Goal: Task Accomplishment & Management: Use online tool/utility

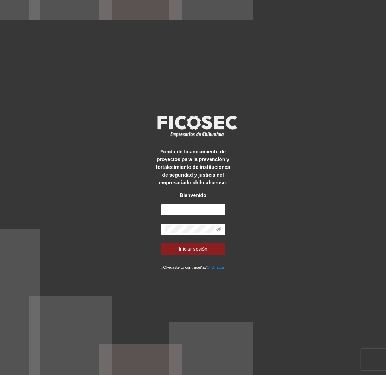
click at [197, 209] on input "text" at bounding box center [193, 209] width 64 height 11
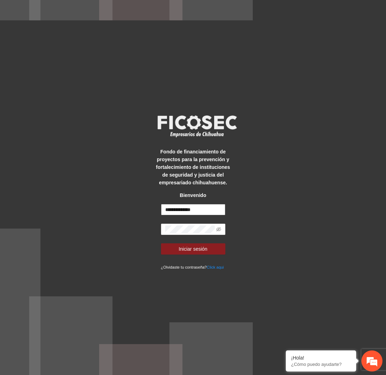
type input "**********"
click at [217, 227] on icon "eye-invisible" at bounding box center [218, 229] width 5 height 5
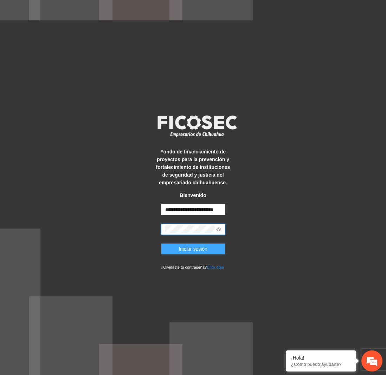
click at [208, 246] on button "Iniciar sesión" at bounding box center [193, 248] width 64 height 11
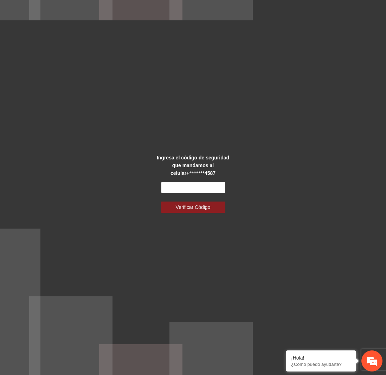
click at [196, 188] on input "text" at bounding box center [193, 187] width 64 height 11
type input "******"
click at [161, 202] on button "Verificar Código" at bounding box center [193, 207] width 64 height 11
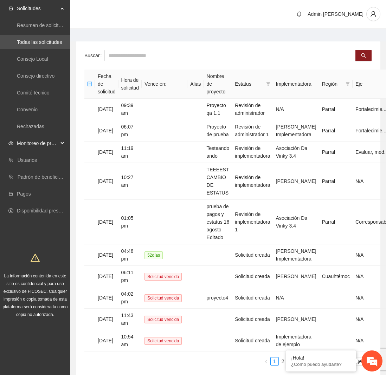
click at [48, 143] on span "Monitoreo de proyectos" at bounding box center [37, 143] width 41 height 14
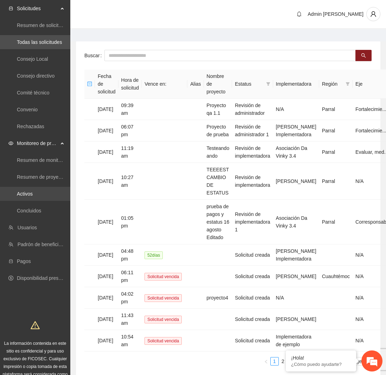
click at [33, 193] on link "Activos" at bounding box center [25, 194] width 16 height 6
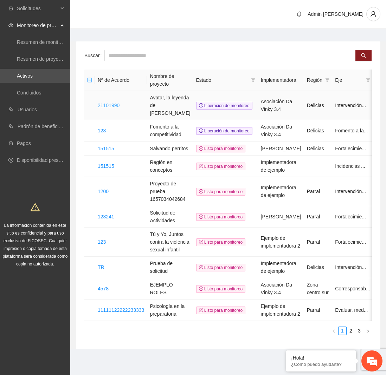
click at [106, 103] on link "21101990" at bounding box center [109, 106] width 22 height 6
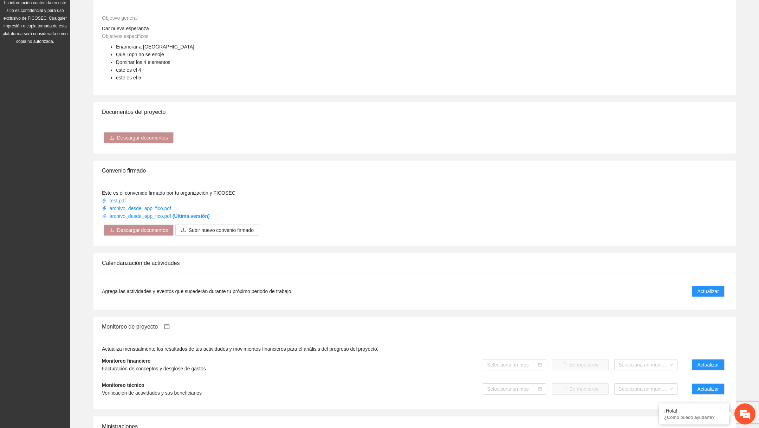
scroll to position [231, 0]
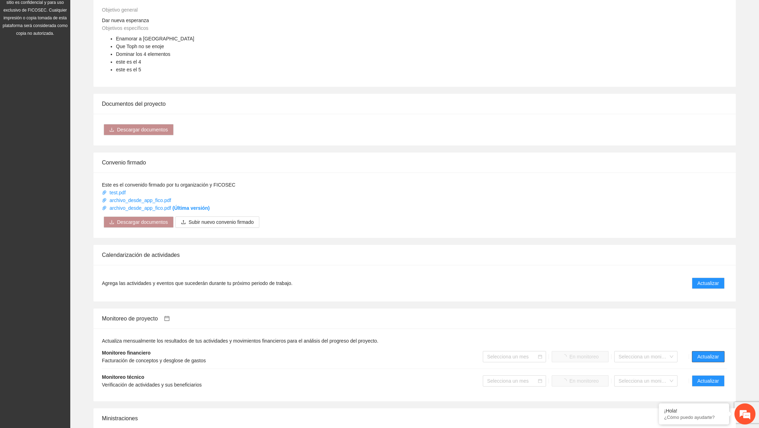
click at [385, 357] on span "Actualizar" at bounding box center [707, 357] width 21 height 8
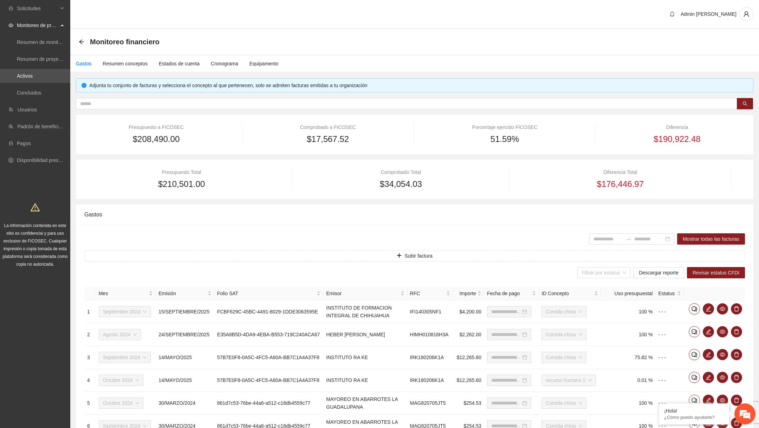
type input "**********"
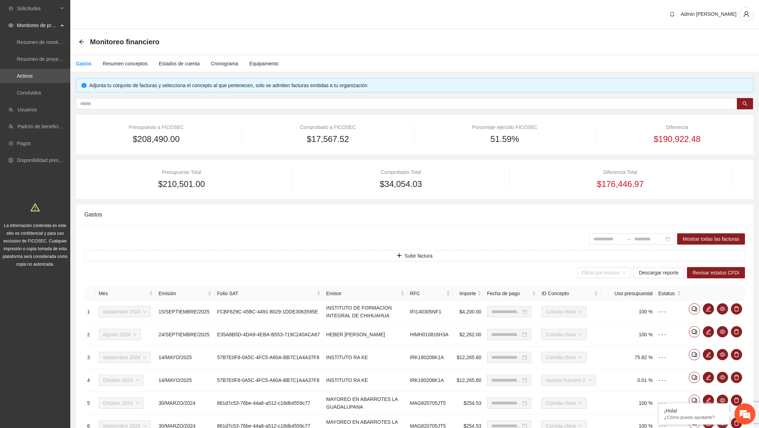
type input "**********"
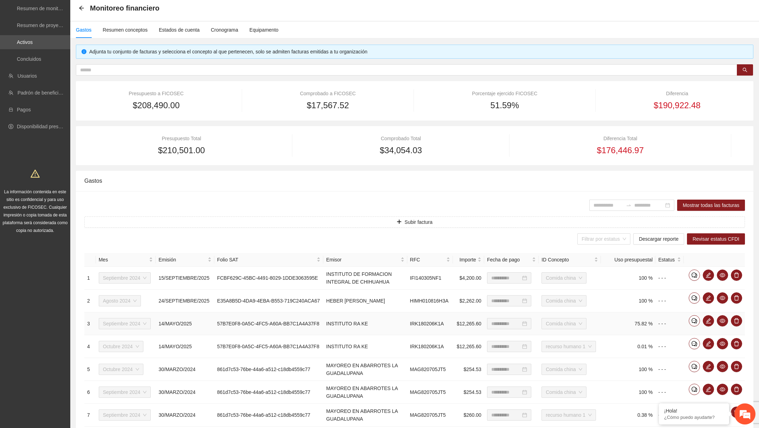
scroll to position [84, 0]
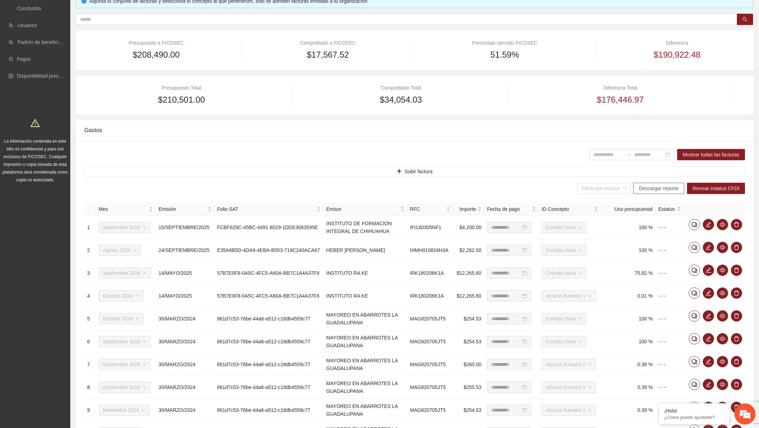
click at [385, 186] on span "Descargar reporte" at bounding box center [659, 188] width 40 height 8
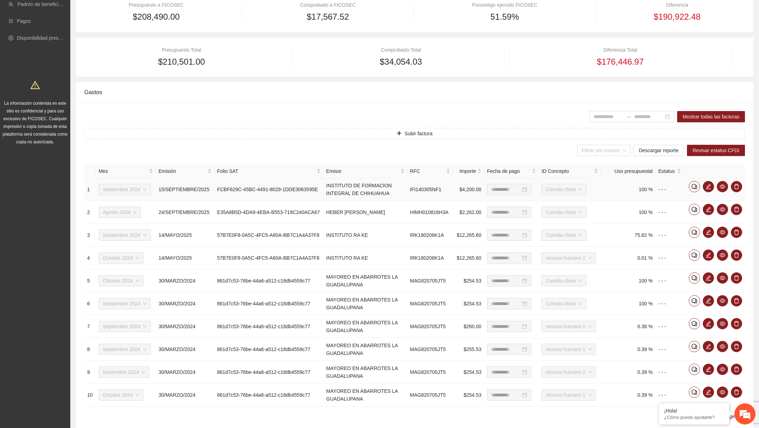
scroll to position [0, 0]
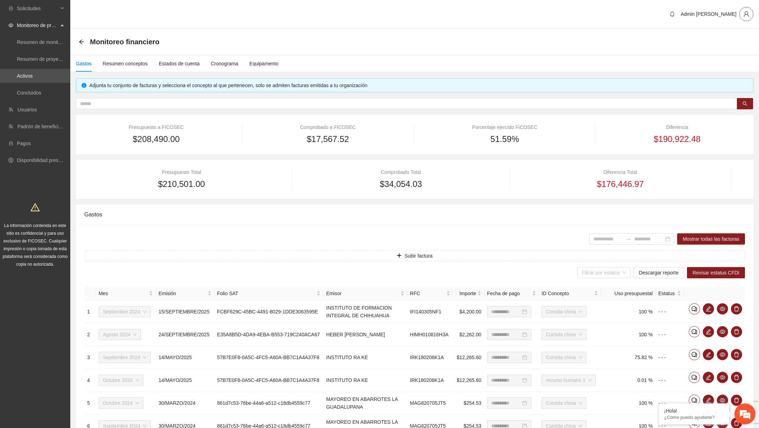
click at [385, 14] on icon "user" at bounding box center [745, 14] width 5 height 6
click at [385, 42] on span "Cerrar sesión" at bounding box center [726, 40] width 44 height 8
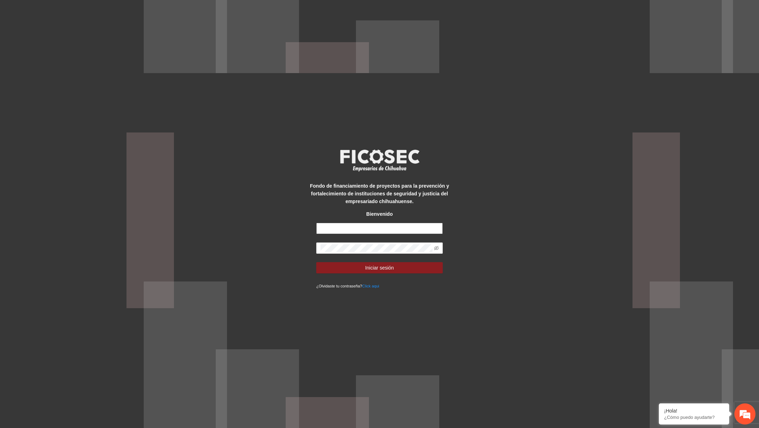
click at [380, 229] on input "text" at bounding box center [379, 228] width 126 height 11
paste input "**********"
type input "**********"
click at [437, 246] on icon "eye-invisible" at bounding box center [436, 248] width 5 height 5
click at [361, 270] on button "Iniciar sesión" at bounding box center [379, 267] width 126 height 11
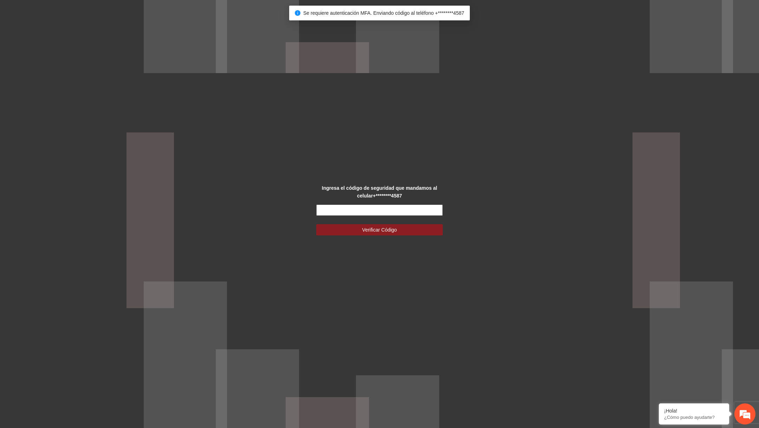
click at [351, 207] on input "text" at bounding box center [379, 209] width 126 height 11
type input "******"
click at [316, 224] on button "Verificar Código" at bounding box center [379, 229] width 126 height 11
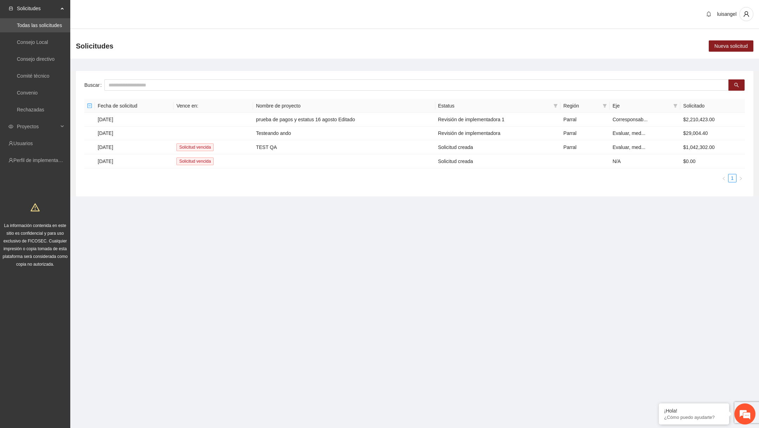
click at [61, 135] on ul "Solicitudes Todas las solicitudes Consejo Local Consejo directivo Comité técnic…" at bounding box center [35, 84] width 70 height 169
click at [54, 128] on span "Proyectos" at bounding box center [37, 126] width 41 height 14
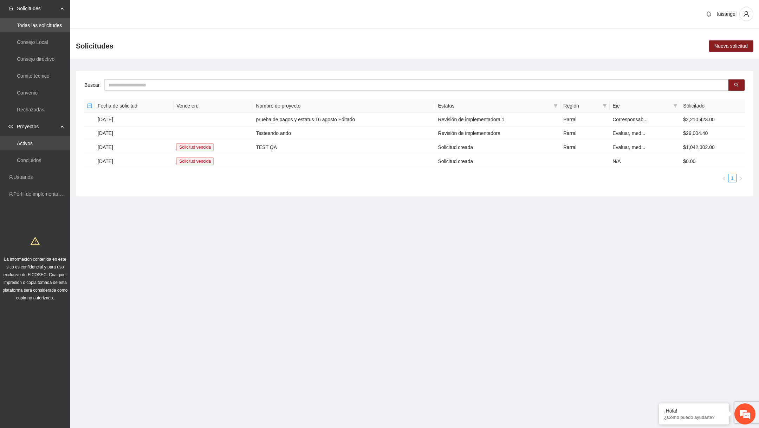
click at [33, 141] on link "Activos" at bounding box center [25, 144] width 16 height 6
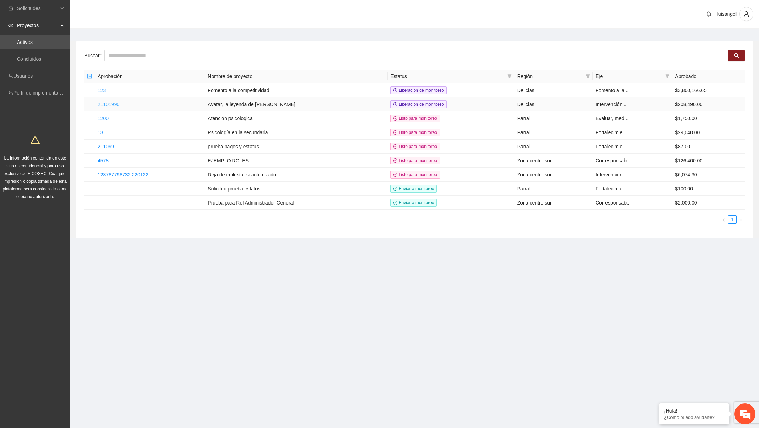
click at [117, 104] on link "21101990" at bounding box center [109, 105] width 22 height 6
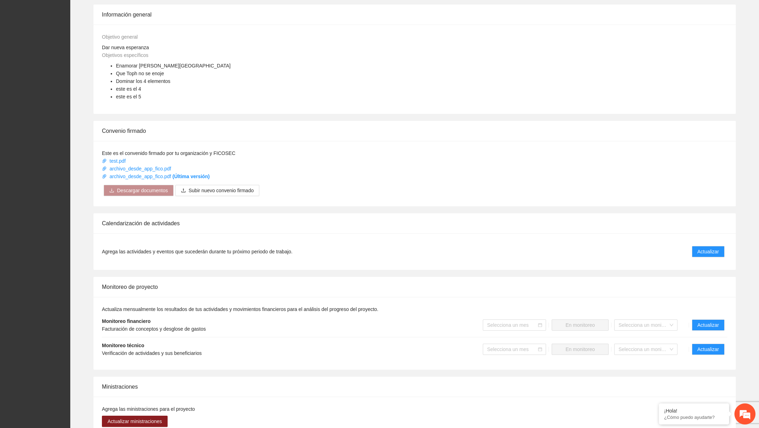
scroll to position [341, 0]
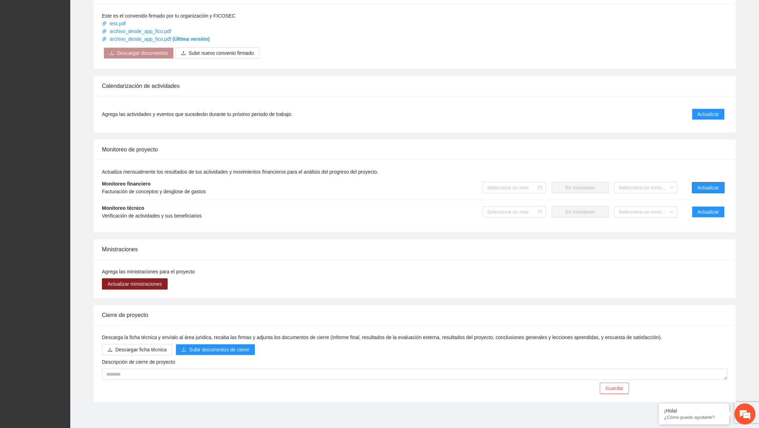
click at [711, 189] on span "Actualizar" at bounding box center [707, 188] width 21 height 8
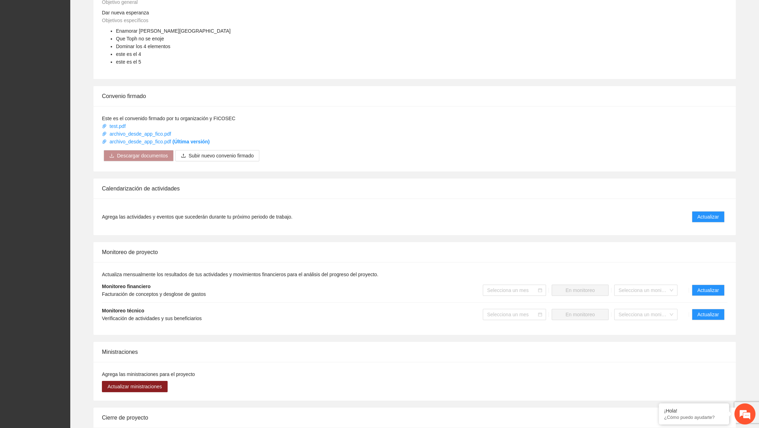
scroll to position [341, 0]
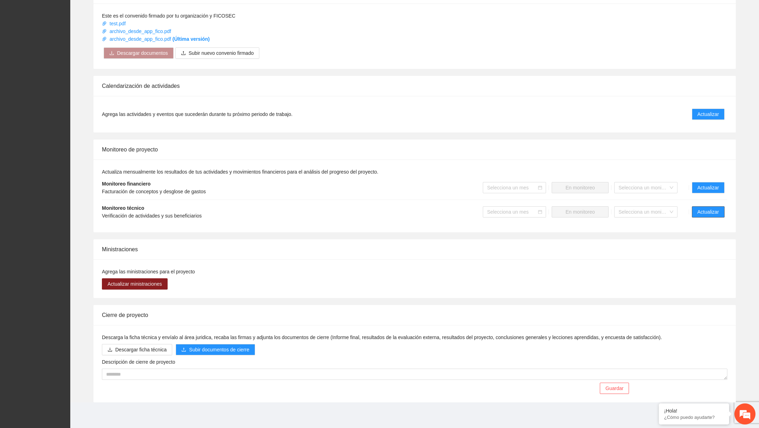
click at [716, 211] on span "Actualizar" at bounding box center [707, 212] width 21 height 8
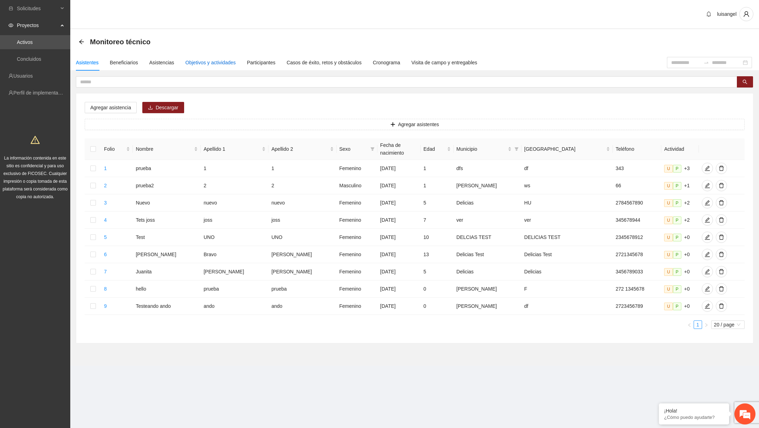
click at [202, 65] on div "Objetivos y actividades" at bounding box center [210, 63] width 50 height 8
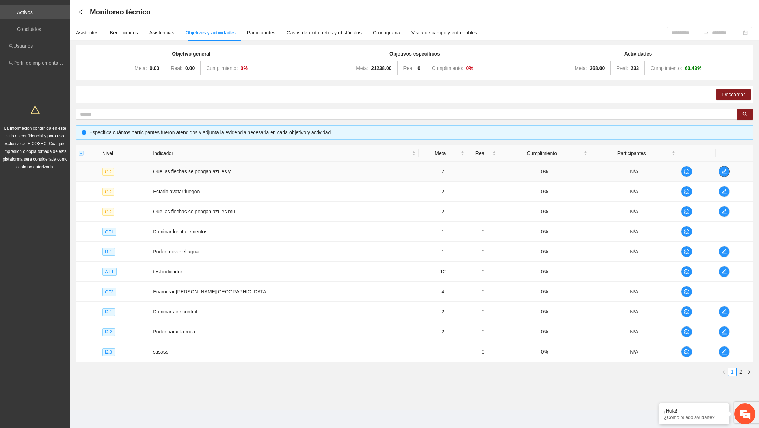
click at [721, 170] on icon "edit" at bounding box center [724, 172] width 6 height 6
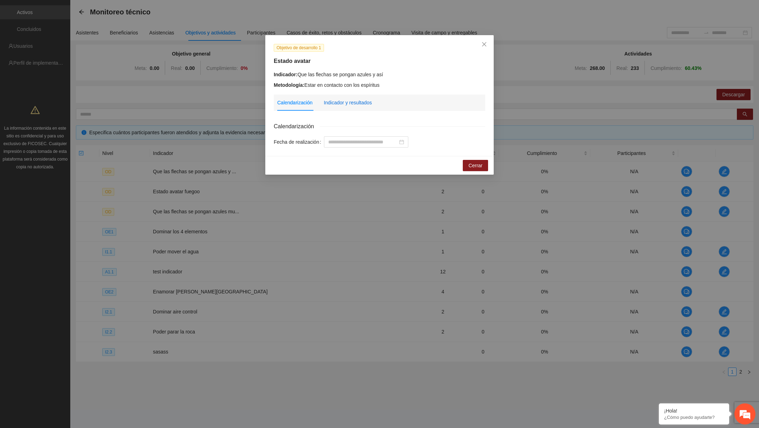
click at [352, 102] on div "Indicador y resultados" at bounding box center [348, 103] width 48 height 8
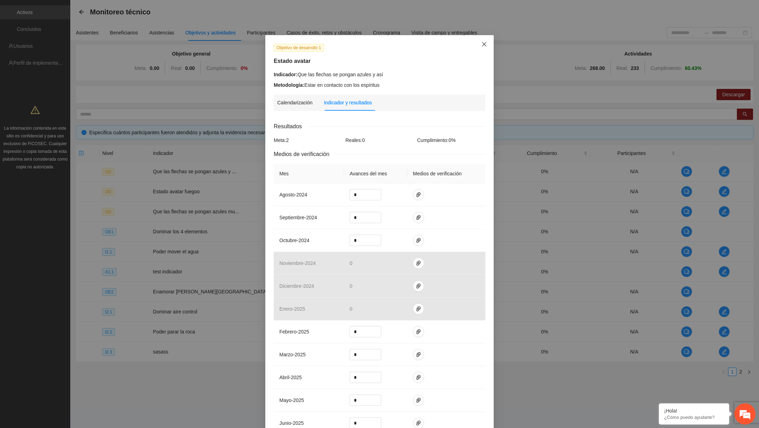
click at [485, 47] on icon "close" at bounding box center [484, 44] width 6 height 6
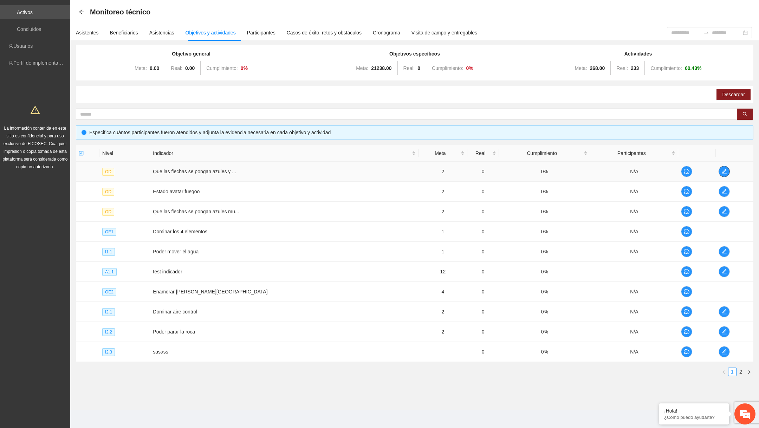
click at [723, 175] on button "button" at bounding box center [723, 171] width 11 height 11
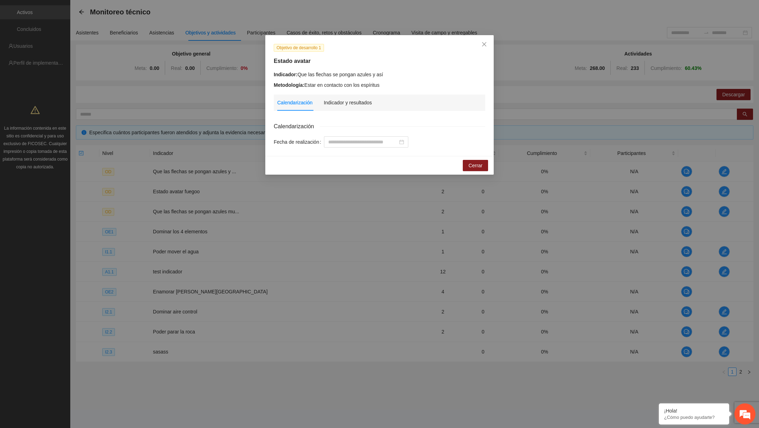
click at [293, 63] on h5 "Estado avatar" at bounding box center [379, 61] width 211 height 8
click at [479, 49] on span "Close" at bounding box center [484, 44] width 19 height 19
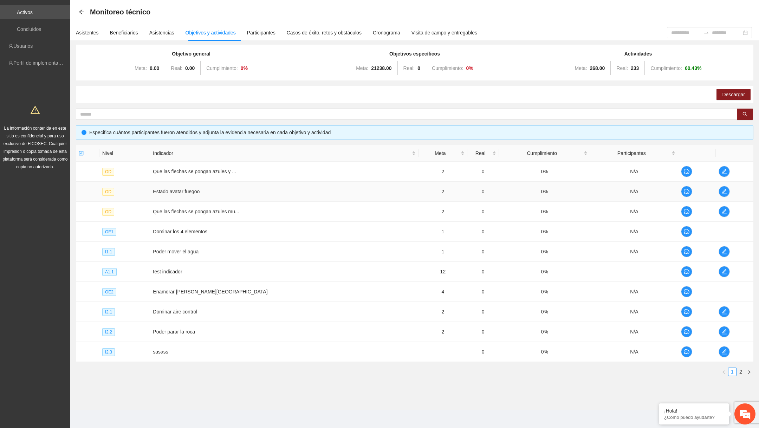
click at [719, 197] on td at bounding box center [735, 192] width 38 height 20
click at [722, 190] on icon "edit" at bounding box center [724, 192] width 6 height 6
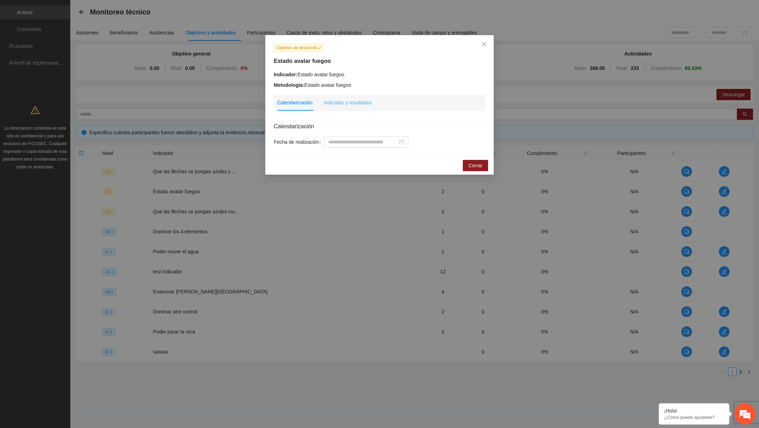
click at [350, 98] on div "Indicador y resultados" at bounding box center [348, 102] width 48 height 16
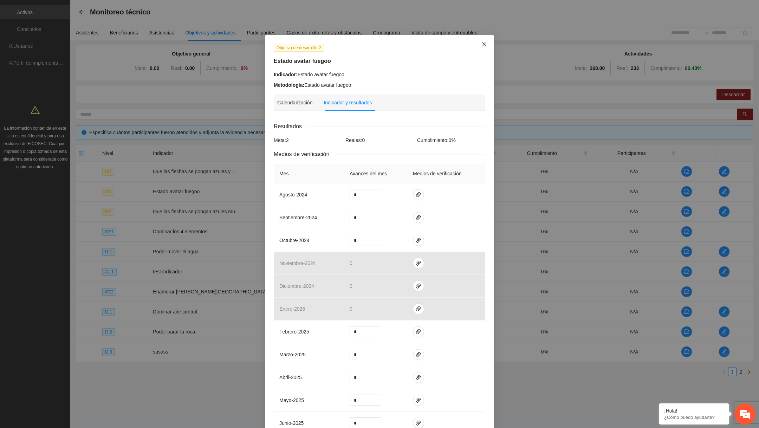
click at [482, 44] on icon "close" at bounding box center [484, 44] width 6 height 6
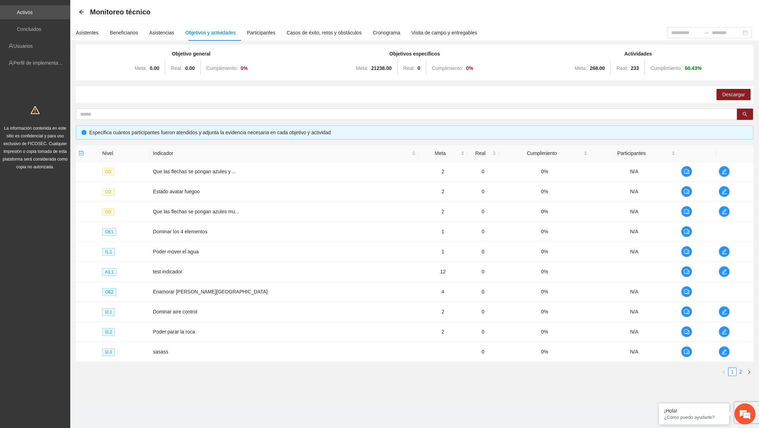
click at [743, 372] on link "2" at bounding box center [741, 372] width 8 height 8
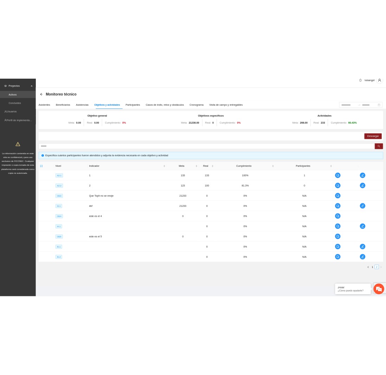
scroll to position [10, 0]
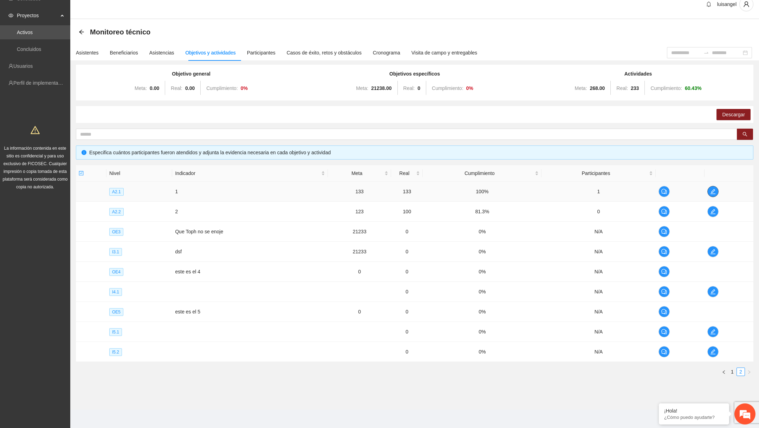
click at [714, 187] on button "button" at bounding box center [712, 191] width 11 height 11
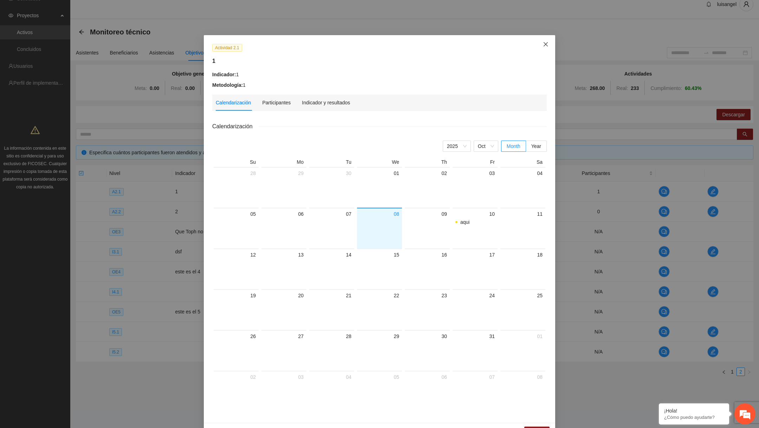
click at [548, 46] on icon "close" at bounding box center [546, 44] width 6 height 6
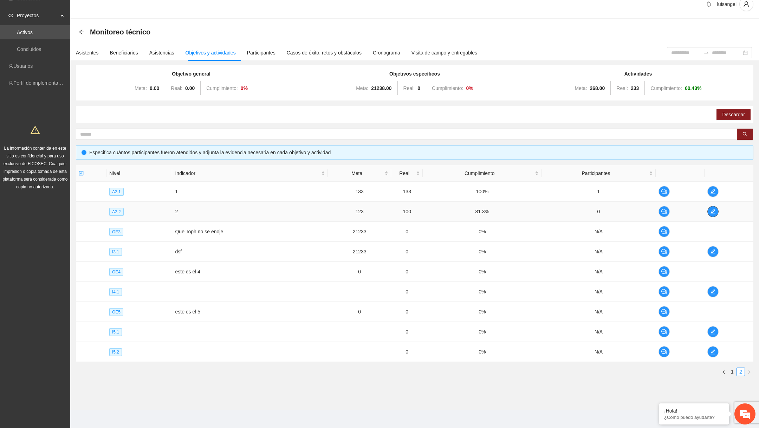
click at [714, 214] on button "button" at bounding box center [712, 211] width 11 height 11
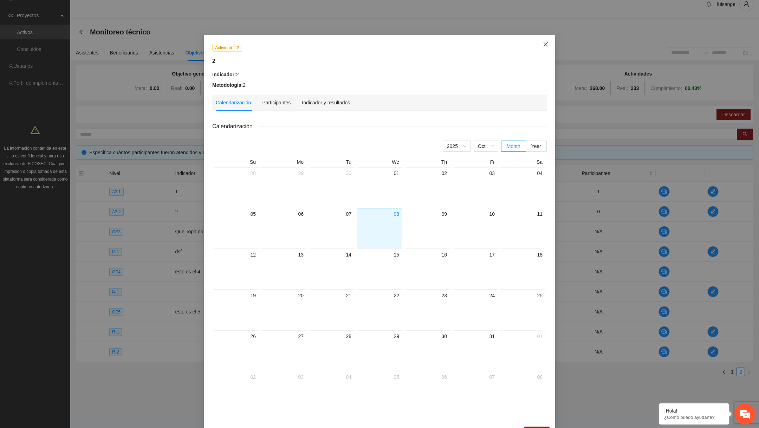
click at [541, 43] on span "Close" at bounding box center [545, 44] width 19 height 19
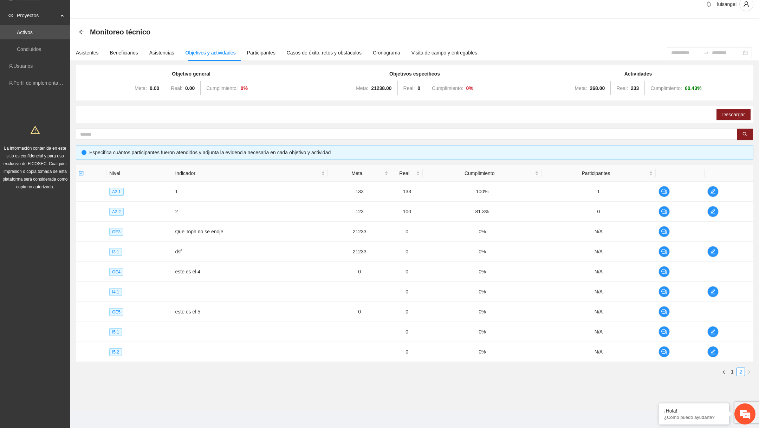
click at [732, 374] on div "Nivel Indicador Meta Real Cumplimiento Participantes A2.1 1 133 133 100% 1 A2.2…" at bounding box center [414, 273] width 677 height 216
click at [733, 370] on link "1" at bounding box center [732, 372] width 8 height 8
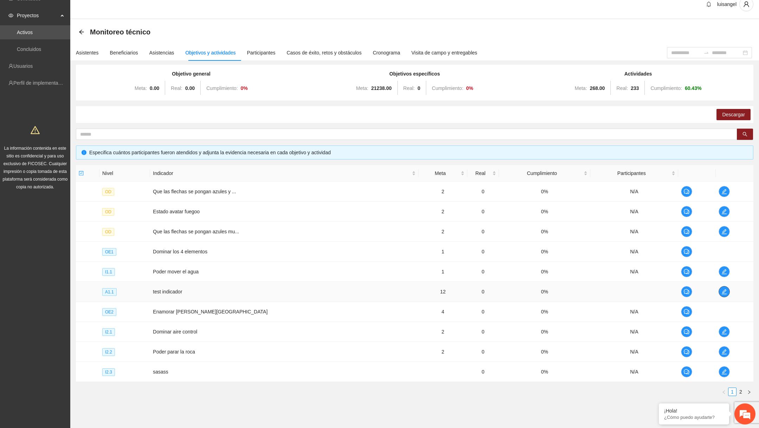
click at [723, 289] on icon "edit" at bounding box center [724, 292] width 6 height 6
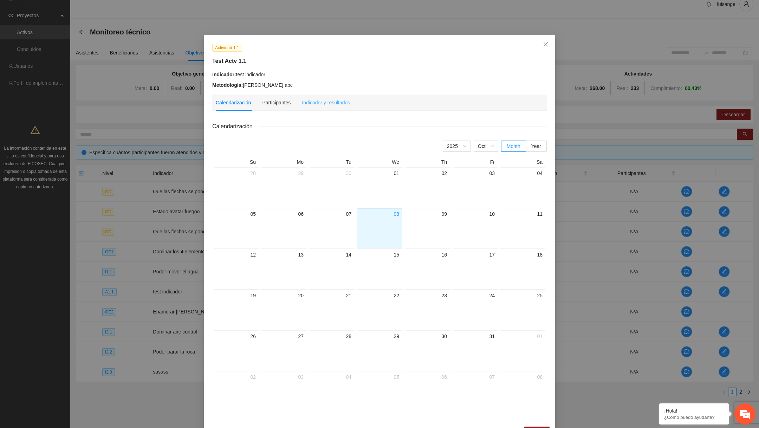
click at [342, 106] on div "Indicador y resultados" at bounding box center [326, 102] width 48 height 16
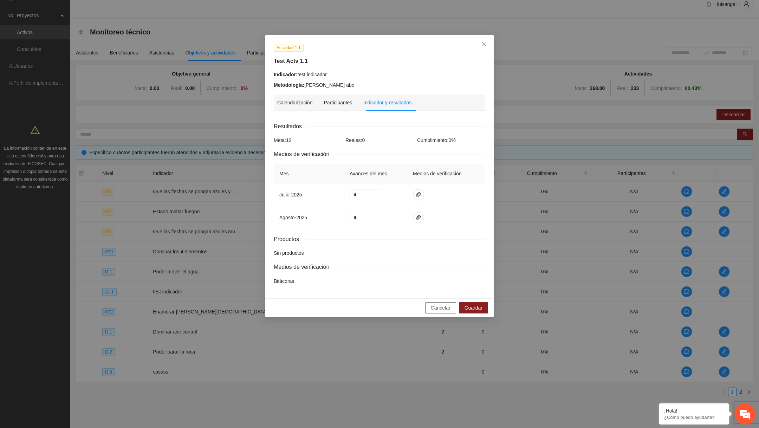
click at [442, 305] on span "Cancelar" at bounding box center [441, 308] width 20 height 8
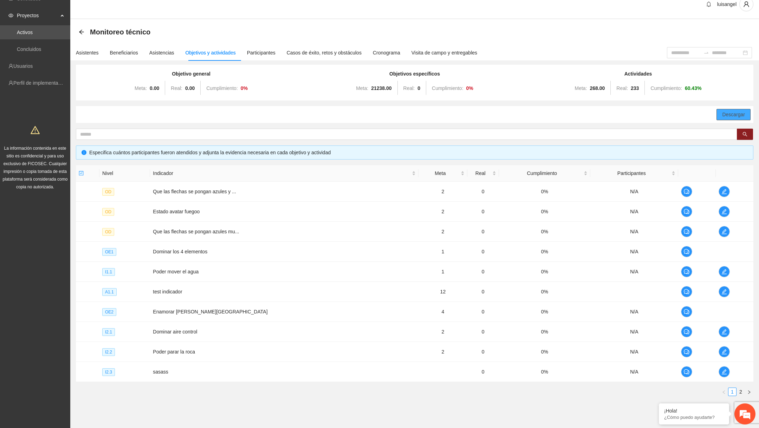
click at [741, 113] on span "Descargar" at bounding box center [733, 115] width 23 height 8
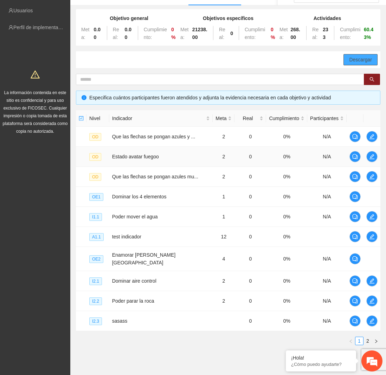
scroll to position [67, 0]
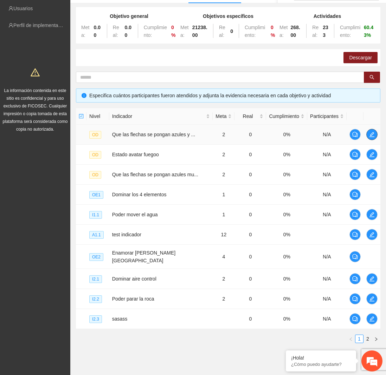
click at [370, 132] on icon "edit" at bounding box center [372, 135] width 6 height 6
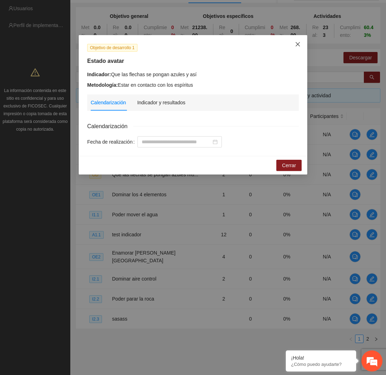
click at [297, 42] on icon "close" at bounding box center [298, 44] width 6 height 6
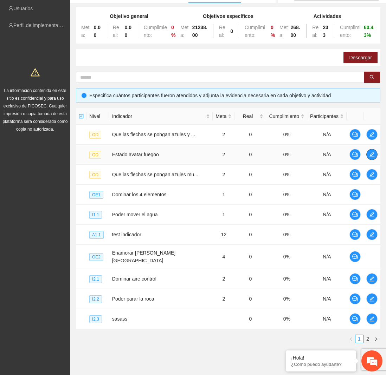
click at [370, 155] on icon "edit" at bounding box center [372, 155] width 6 height 6
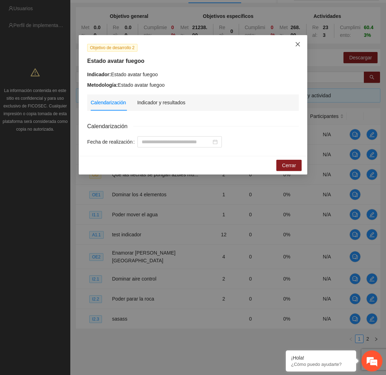
click at [302, 50] on span "Close" at bounding box center [297, 44] width 19 height 19
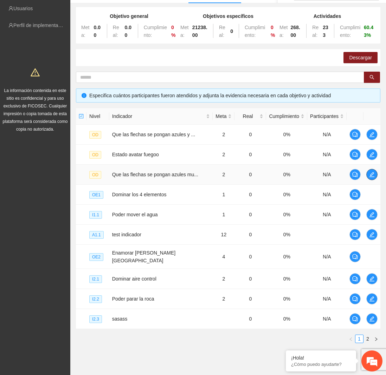
click at [371, 174] on icon "edit" at bounding box center [371, 174] width 5 height 5
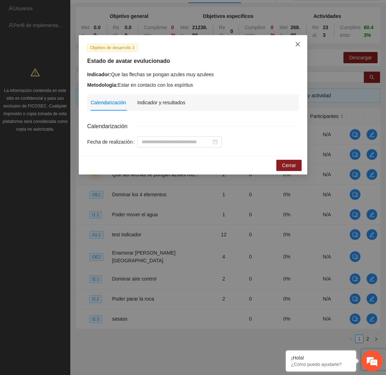
click at [297, 46] on icon "close" at bounding box center [298, 44] width 6 height 6
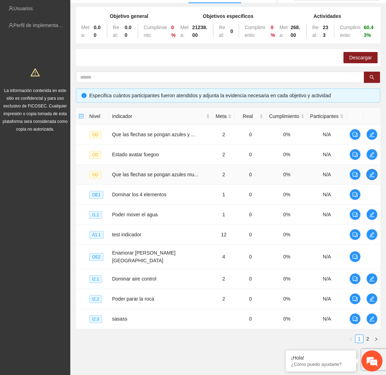
click at [368, 175] on span "edit" at bounding box center [371, 175] width 11 height 6
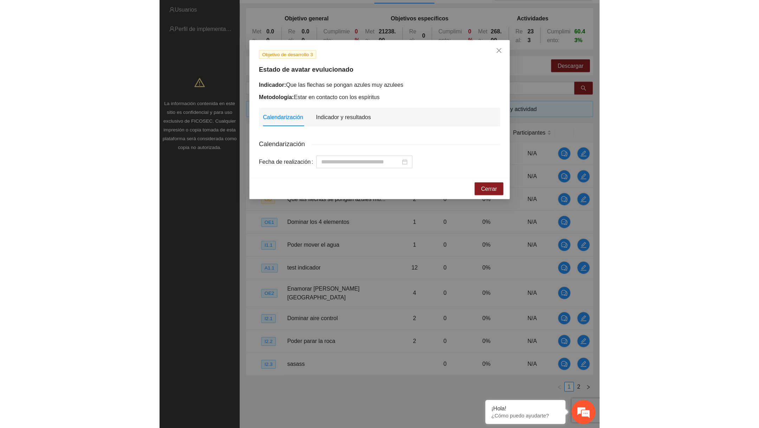
scroll to position [0, 0]
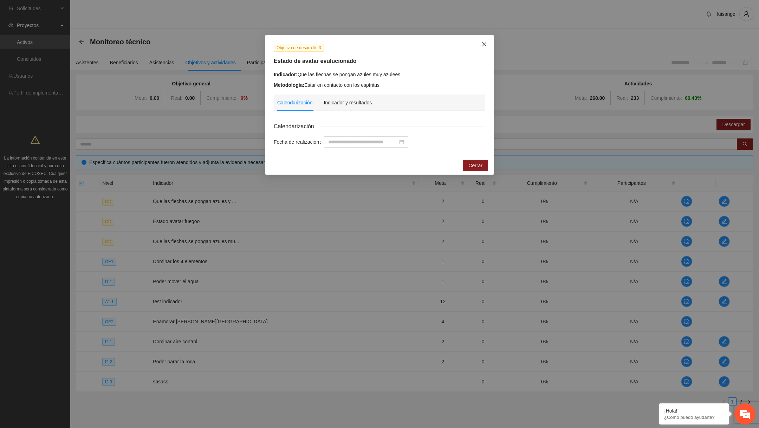
click at [485, 41] on span "Close" at bounding box center [484, 44] width 19 height 19
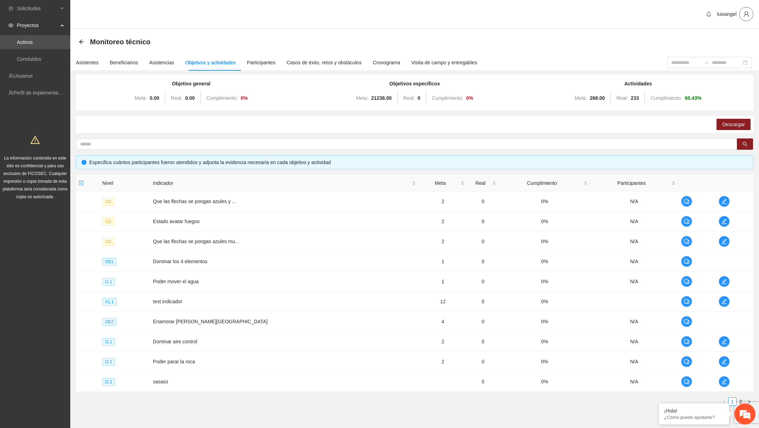
click at [752, 12] on span "user" at bounding box center [745, 14] width 13 height 6
click at [728, 37] on span "Cerrar sesión" at bounding box center [726, 40] width 44 height 8
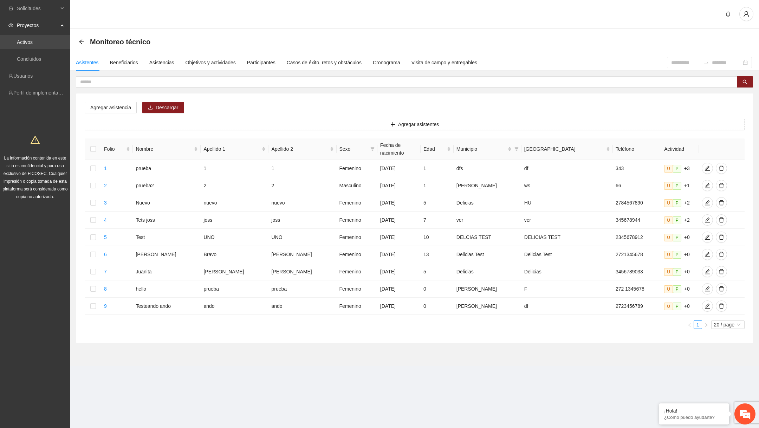
click at [32, 42] on link "Activos" at bounding box center [25, 42] width 16 height 6
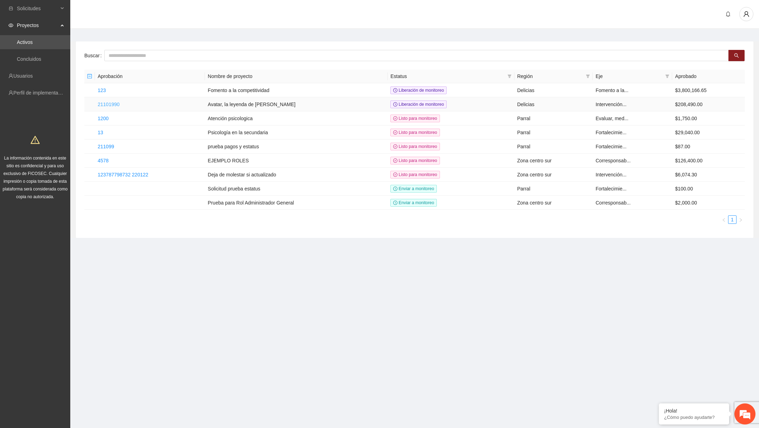
click at [114, 103] on link "21101990" at bounding box center [109, 105] width 22 height 6
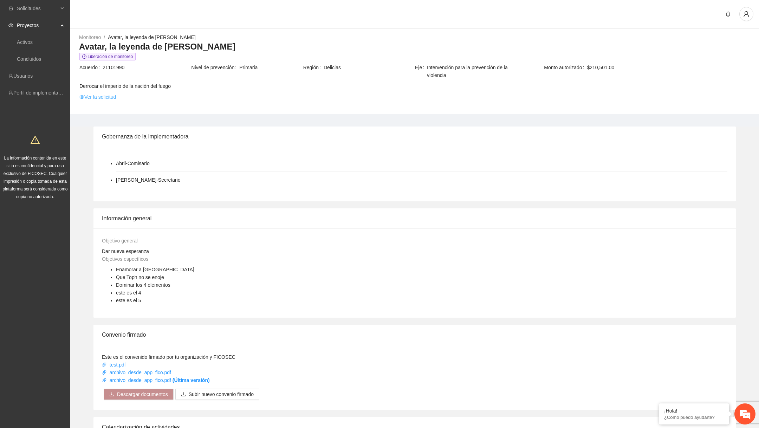
click at [112, 97] on link "Ver la solicitud" at bounding box center [97, 97] width 37 height 8
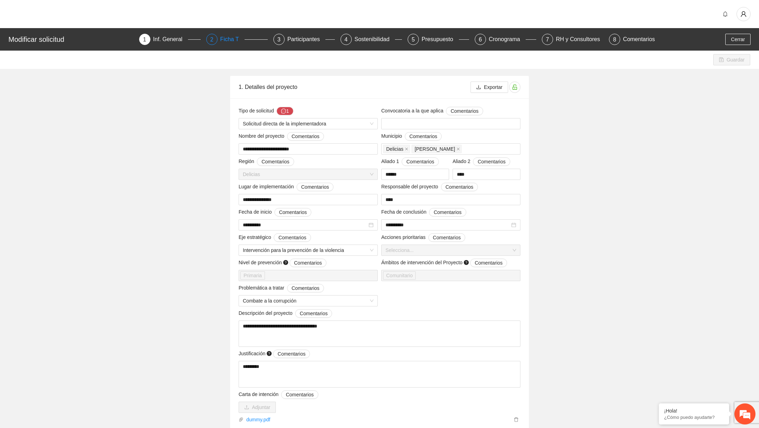
click at [235, 42] on div "Ficha T" at bounding box center [232, 39] width 24 height 11
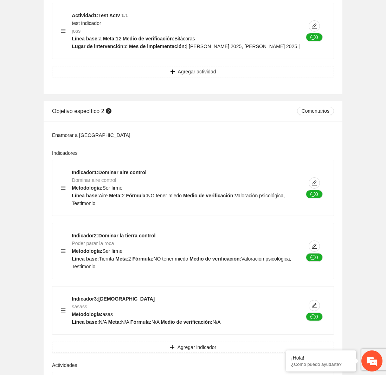
scroll to position [593, 0]
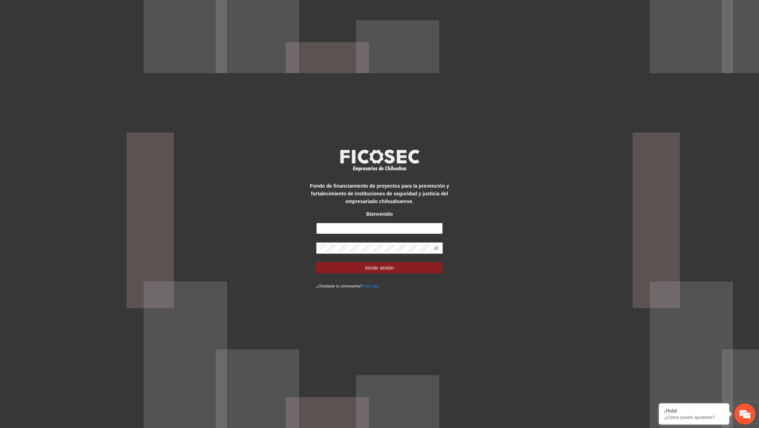
click at [384, 223] on input "text" at bounding box center [379, 228] width 126 height 11
type input "**********"
click at [437, 249] on icon "eye-invisible" at bounding box center [436, 248] width 5 height 5
click at [410, 264] on button "Iniciar sesión" at bounding box center [379, 267] width 126 height 11
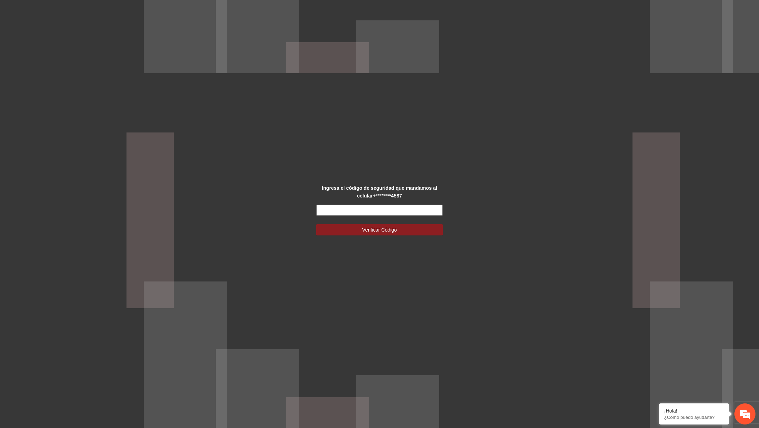
click at [389, 210] on input "text" at bounding box center [379, 209] width 126 height 11
type input "*******"
click at [316, 224] on button "Verificar Código" at bounding box center [379, 229] width 126 height 11
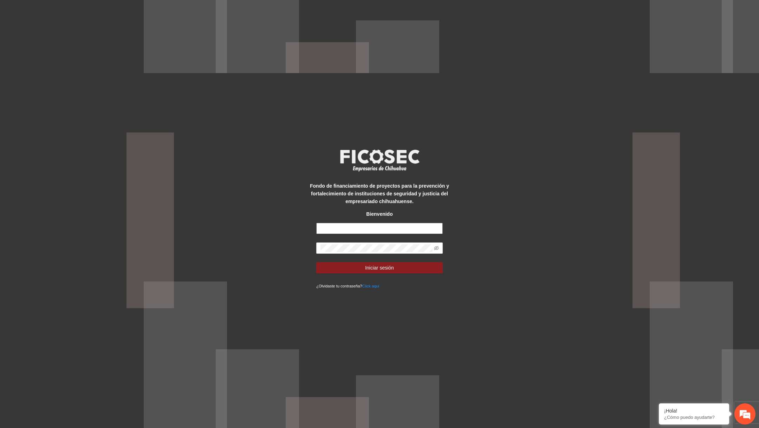
click at [351, 232] on input "text" at bounding box center [379, 228] width 126 height 11
type input "**********"
click at [434, 250] on span at bounding box center [436, 248] width 5 height 8
click at [436, 249] on icon "eye-invisible" at bounding box center [436, 248] width 5 height 5
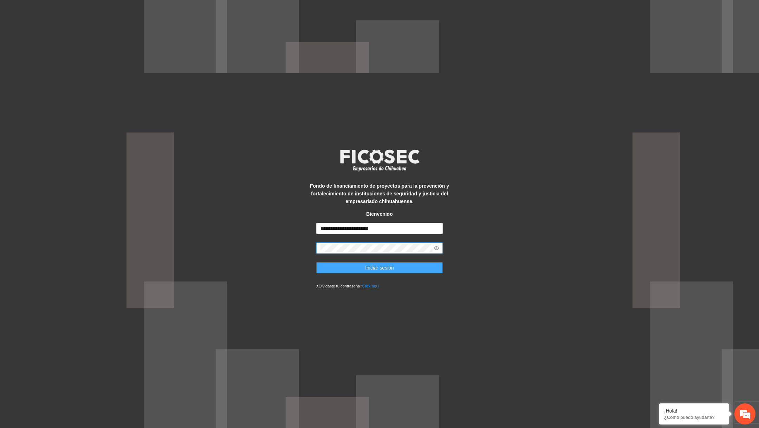
click at [400, 269] on button "Iniciar sesión" at bounding box center [379, 267] width 126 height 11
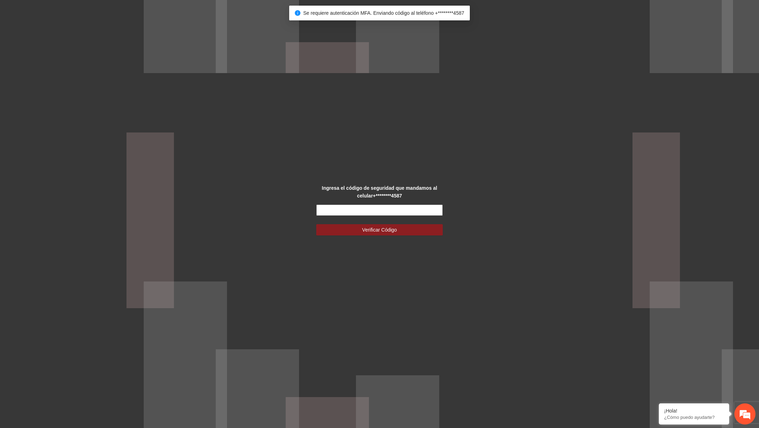
click at [385, 210] on input "text" at bounding box center [379, 209] width 126 height 11
type input "******"
click at [316, 224] on button "Verificar Código" at bounding box center [379, 229] width 126 height 11
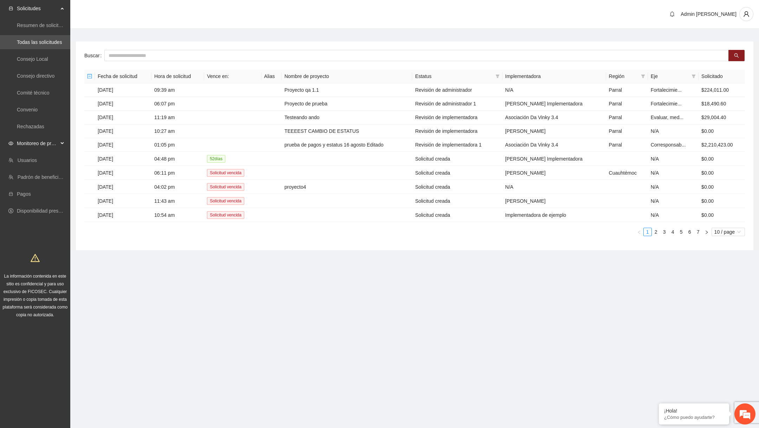
click at [57, 146] on span "Monitoreo de proyectos" at bounding box center [37, 143] width 41 height 14
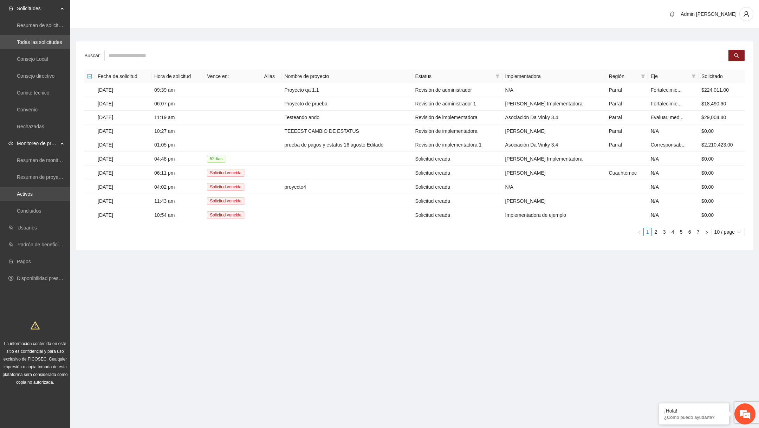
click at [33, 197] on link "Activos" at bounding box center [25, 194] width 16 height 6
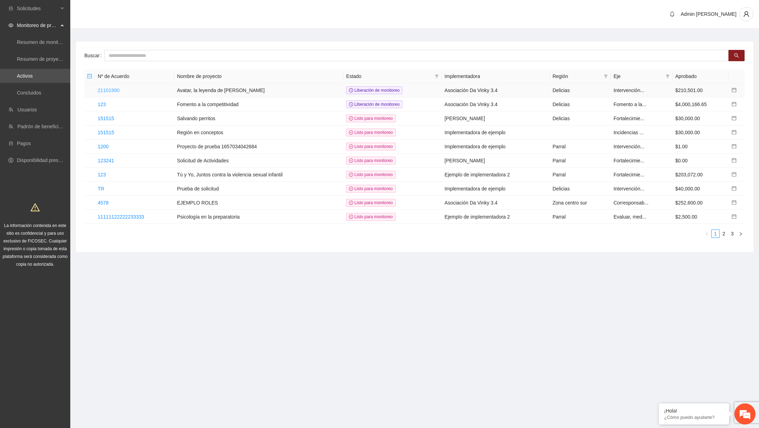
click at [119, 87] on link "21101990" at bounding box center [109, 90] width 22 height 6
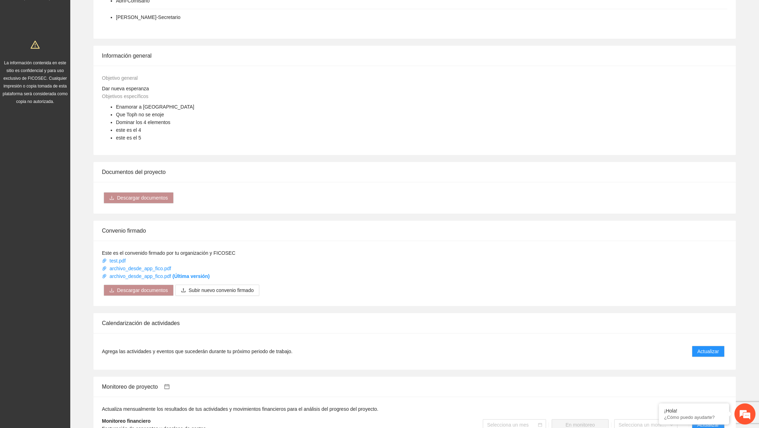
scroll to position [400, 0]
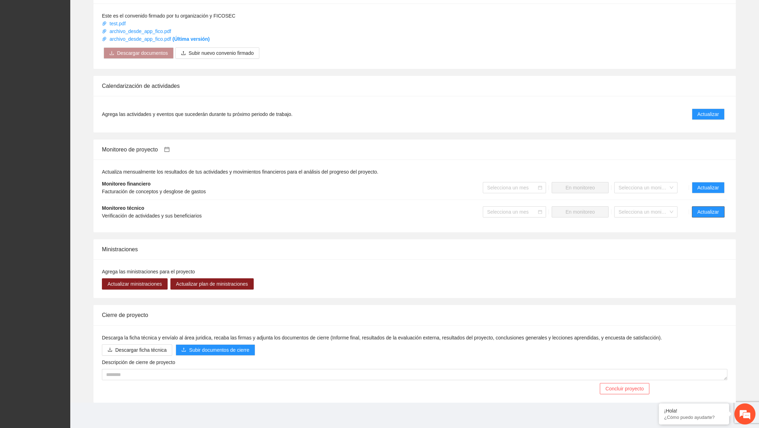
click at [700, 213] on span "Actualizar" at bounding box center [707, 212] width 21 height 8
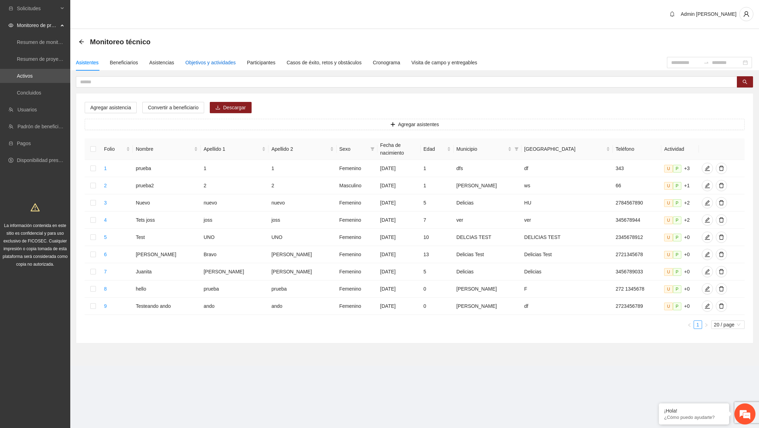
click at [200, 64] on div "Objetivos y actividades" at bounding box center [210, 63] width 50 height 8
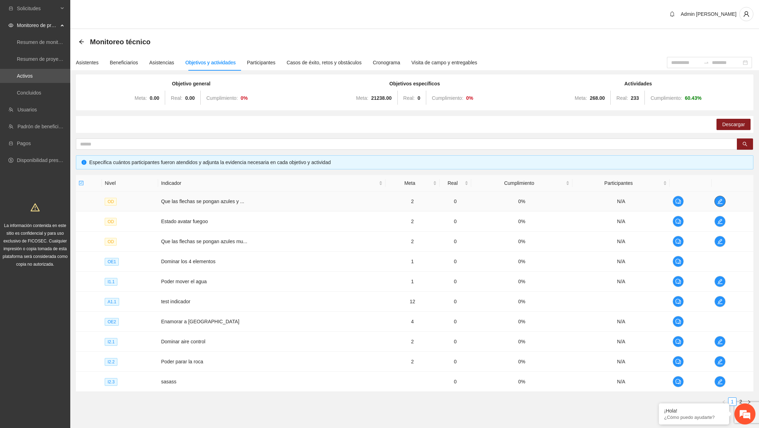
click at [722, 204] on button "button" at bounding box center [719, 201] width 11 height 11
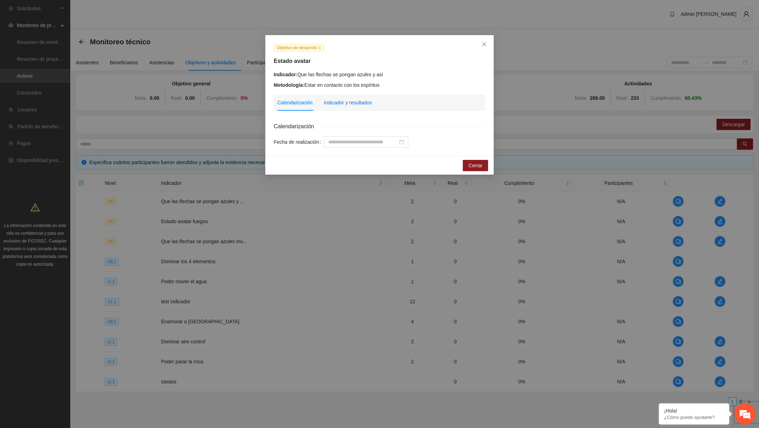
click at [361, 103] on div "Indicador y resultados" at bounding box center [348, 103] width 48 height 8
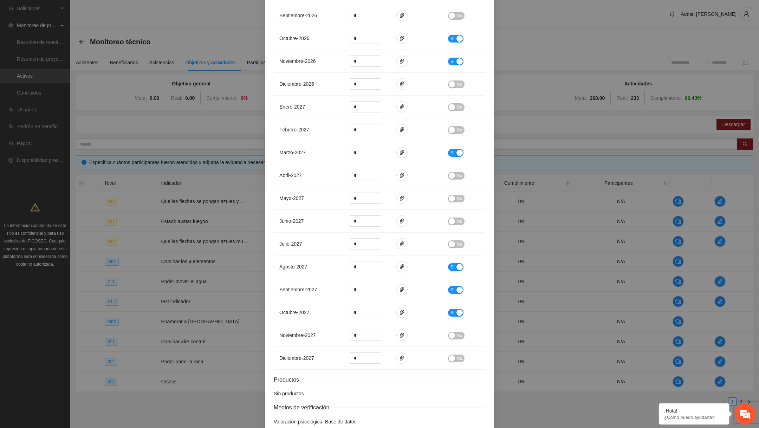
scroll to position [791, 0]
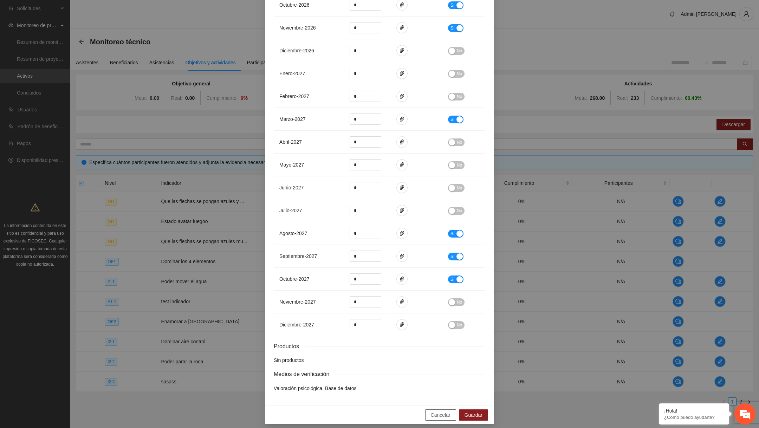
click at [440, 411] on span "Cancelar" at bounding box center [441, 415] width 20 height 8
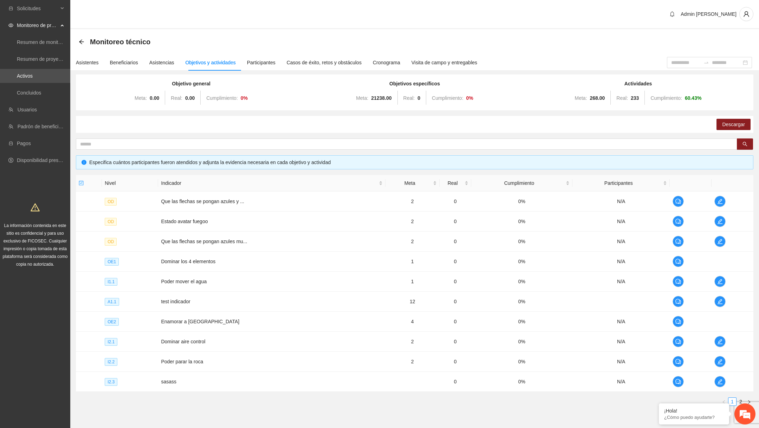
scroll to position [756, 0]
click at [723, 129] on button "Descargar" at bounding box center [733, 124] width 34 height 11
click at [718, 241] on span "edit" at bounding box center [719, 242] width 11 height 6
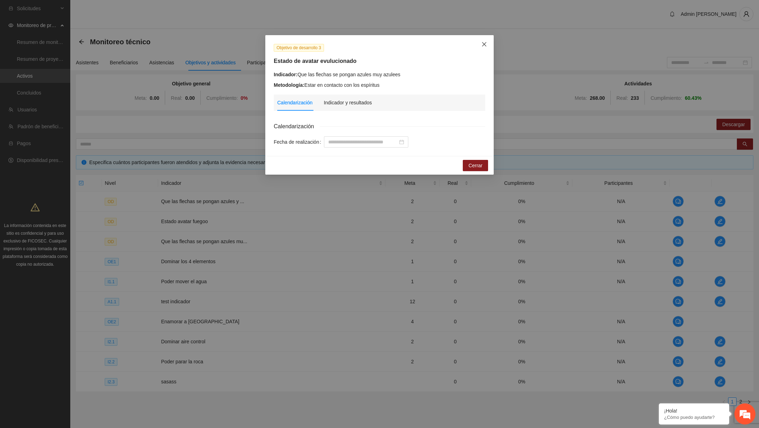
click at [484, 41] on icon "close" at bounding box center [484, 44] width 6 height 6
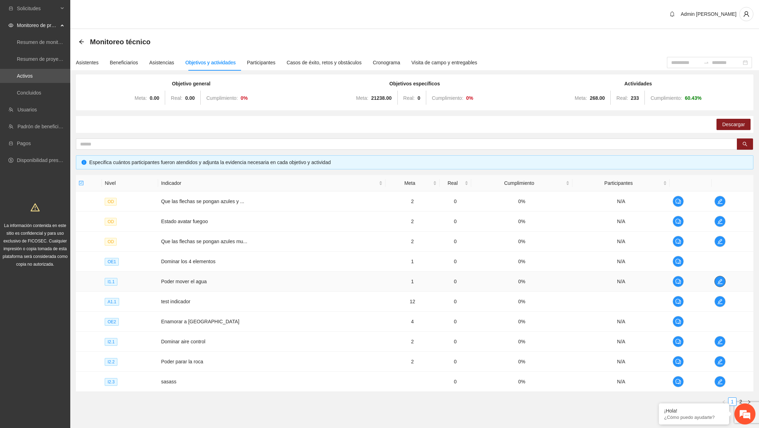
click at [719, 281] on icon "edit" at bounding box center [719, 281] width 5 height 5
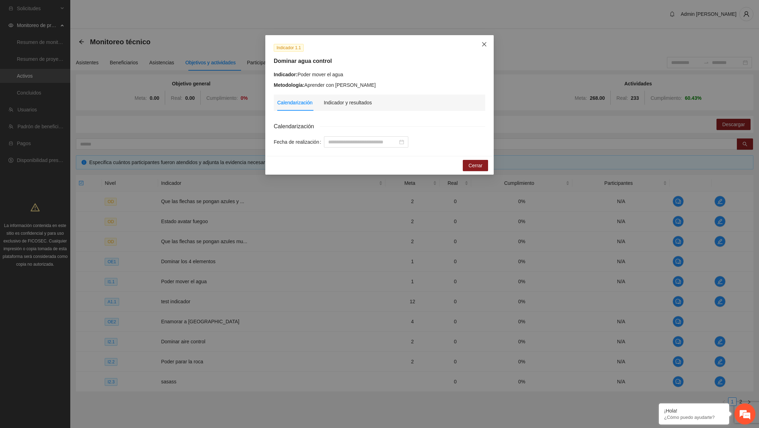
click at [486, 46] on icon "close" at bounding box center [484, 44] width 6 height 6
